Goal: Task Accomplishment & Management: Manage account settings

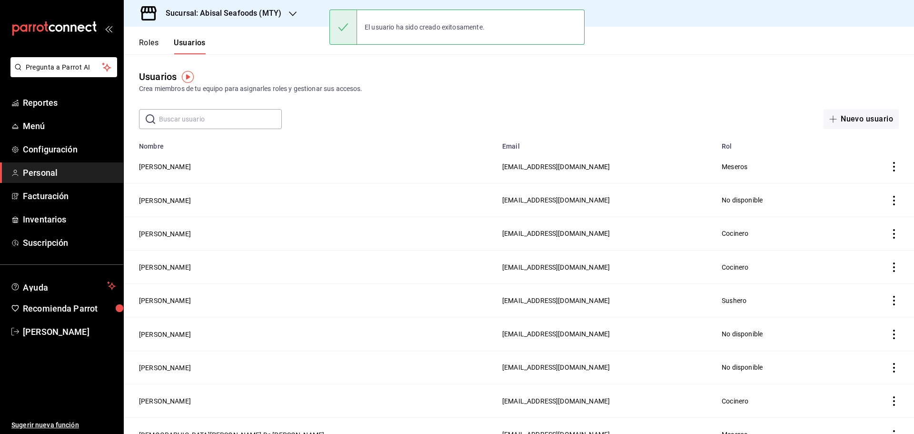
drag, startPoint x: 0, startPoint y: 0, endPoint x: 213, endPoint y: 119, distance: 243.6
click at [214, 121] on input "text" at bounding box center [220, 118] width 123 height 19
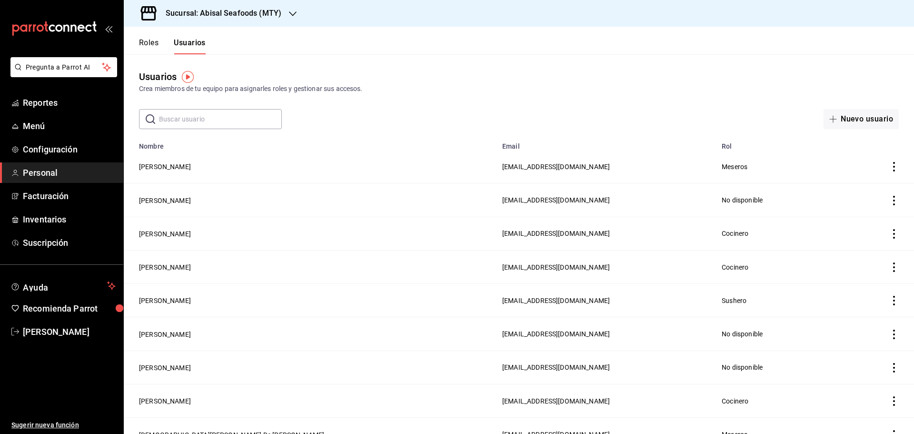
click at [194, 172] on td "[PERSON_NAME]" at bounding box center [310, 166] width 373 height 33
click at [891, 167] on td "employeesTable" at bounding box center [882, 166] width 64 height 33
click at [893, 167] on icon "actions" at bounding box center [894, 167] width 2 height 10
click at [229, 165] on div at bounding box center [457, 217] width 914 height 434
click at [889, 168] on icon "actions" at bounding box center [894, 167] width 10 height 10
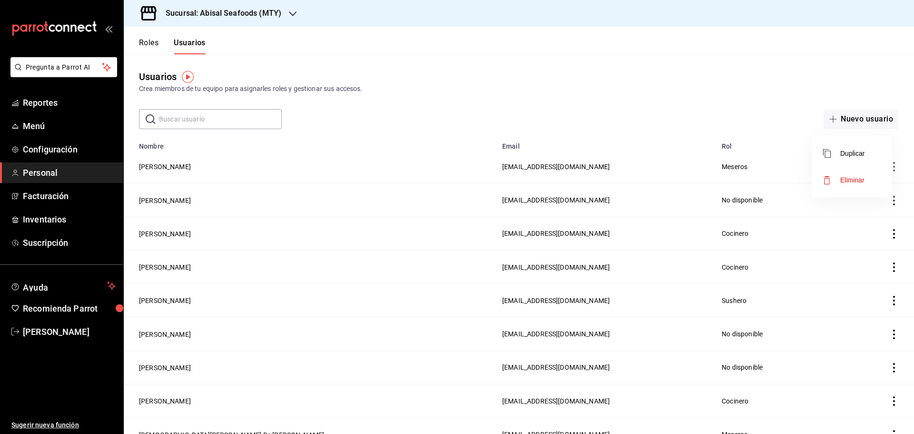
click at [234, 166] on div at bounding box center [457, 217] width 914 height 434
click at [209, 167] on body "Pregunta a Parrot AI Reportes Menú Configuración Personal Facturación Inventari…" at bounding box center [457, 217] width 914 height 434
click at [191, 168] on button "[PERSON_NAME]" at bounding box center [165, 167] width 52 height 10
